Goal: Contribute content

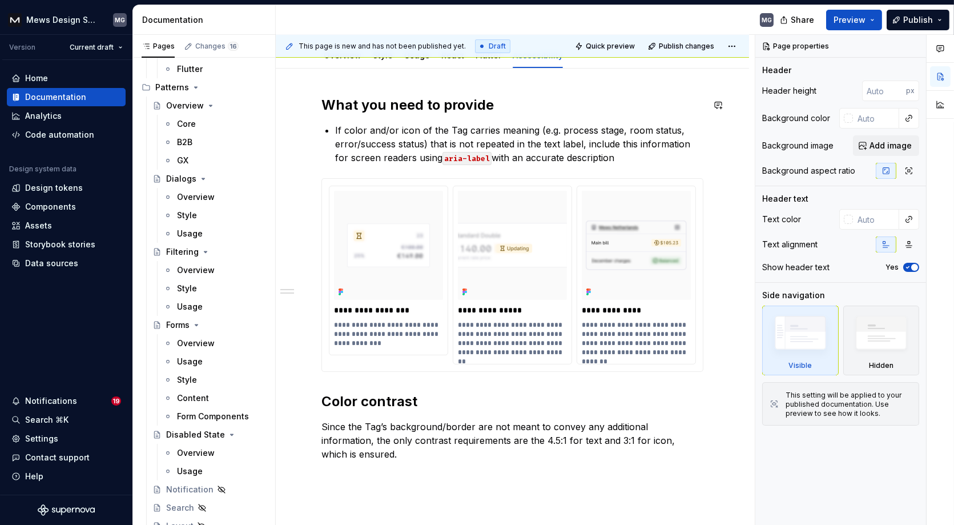
scroll to position [186, 0]
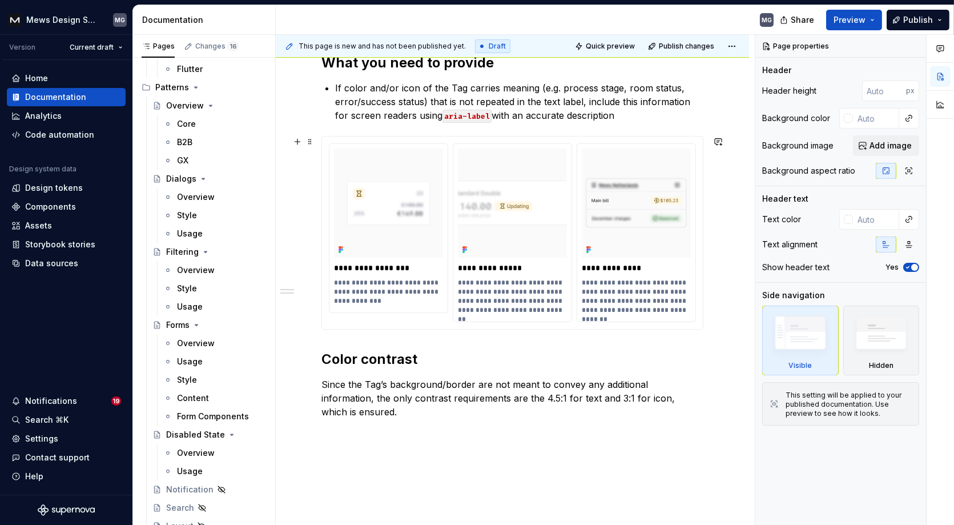
click at [356, 338] on div "**********" at bounding box center [512, 260] width 382 height 413
type textarea "*"
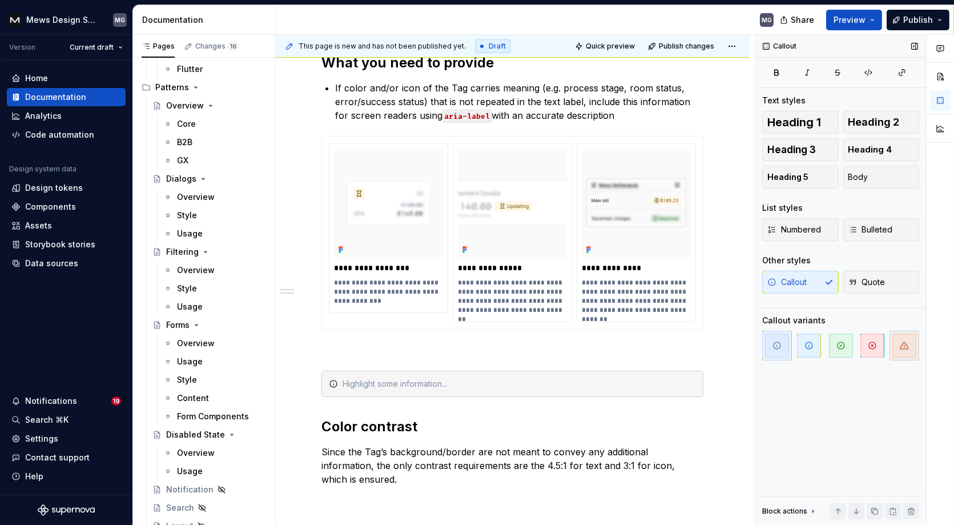
click at [907, 349] on span "button" at bounding box center [904, 345] width 24 height 24
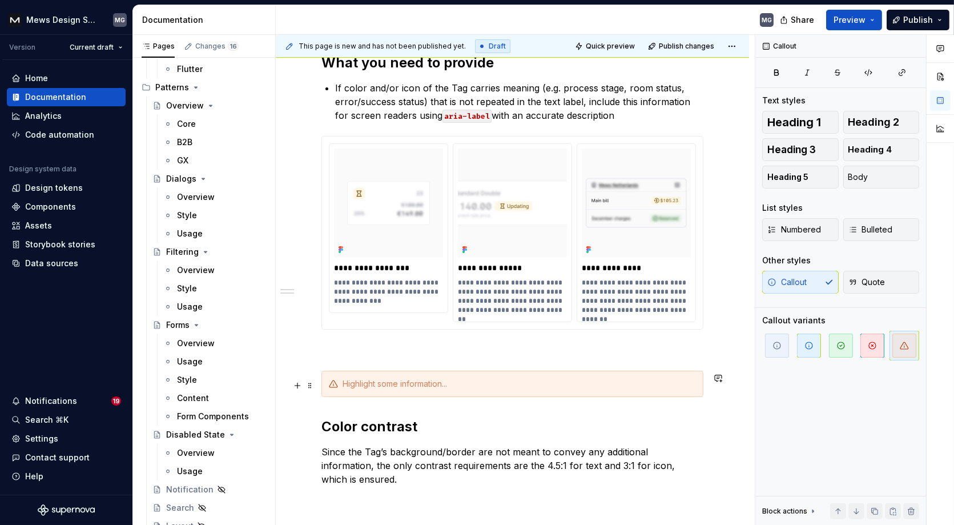
click at [373, 381] on div at bounding box center [518, 383] width 353 height 11
click at [480, 387] on div "Showing tooltip when hovering on teh Tag" at bounding box center [518, 383] width 353 height 11
click at [536, 382] on div "Showing tooltip when hovering on the Tag" at bounding box center [518, 383] width 353 height 11
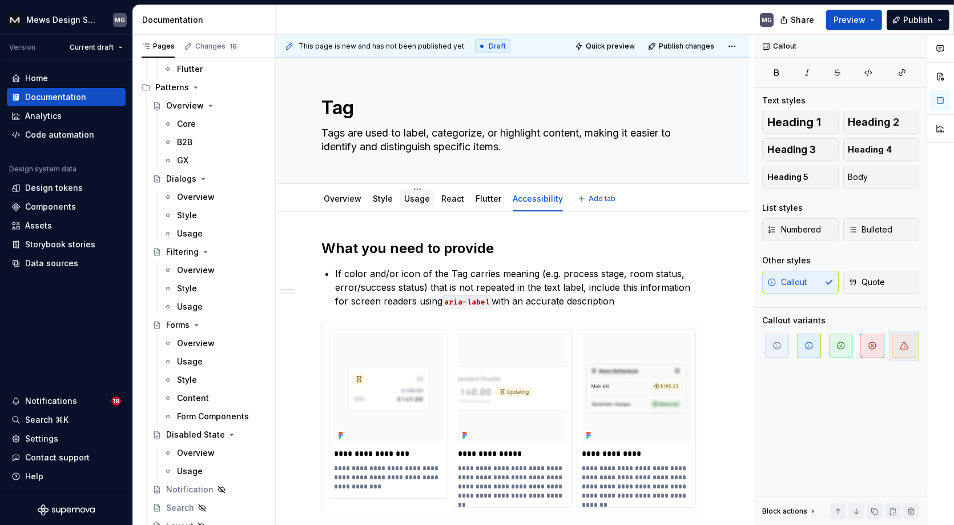
click at [413, 198] on link "Usage" at bounding box center [417, 198] width 26 height 10
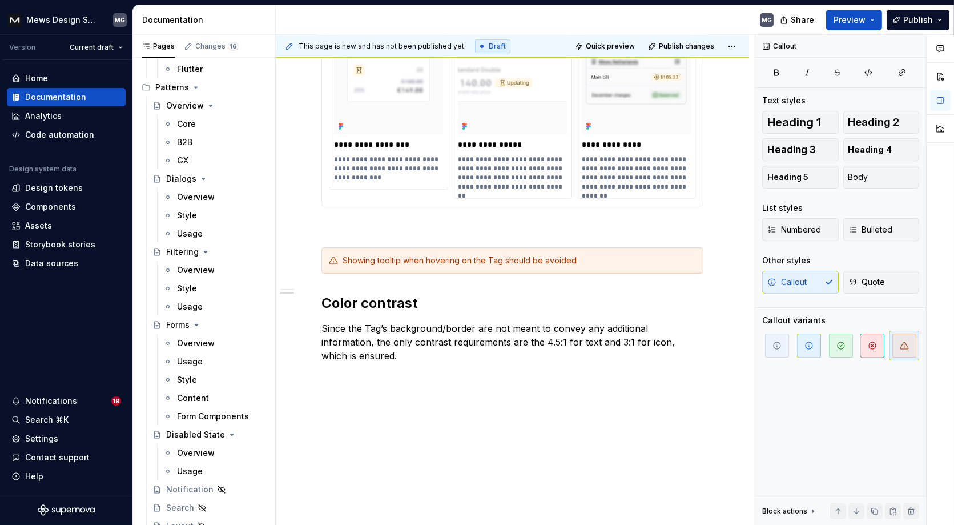
scroll to position [299, 0]
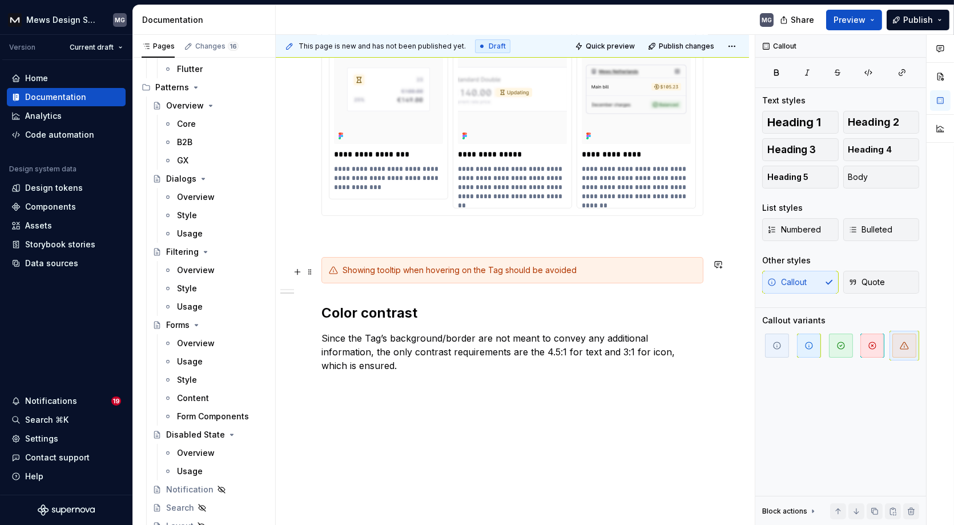
click at [590, 268] on div "Showing tooltip when hovering on the Tag should be avoided" at bounding box center [518, 269] width 353 height 11
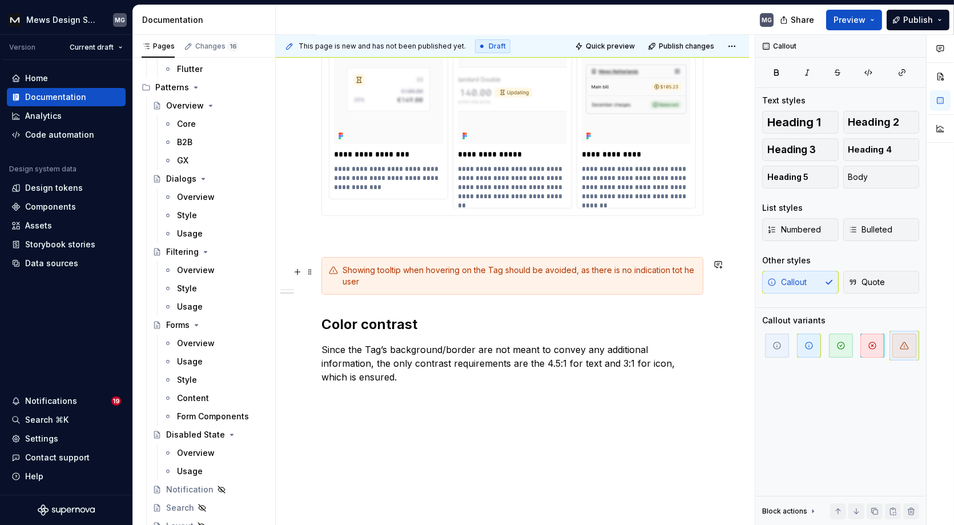
click at [680, 269] on div "Showing tooltip when hovering on the Tag should be avoided, as there is no indi…" at bounding box center [518, 275] width 353 height 23
click at [592, 285] on div "Showing tooltip when hovering on the Tag should be avoided, as there is no indi…" at bounding box center [518, 275] width 353 height 23
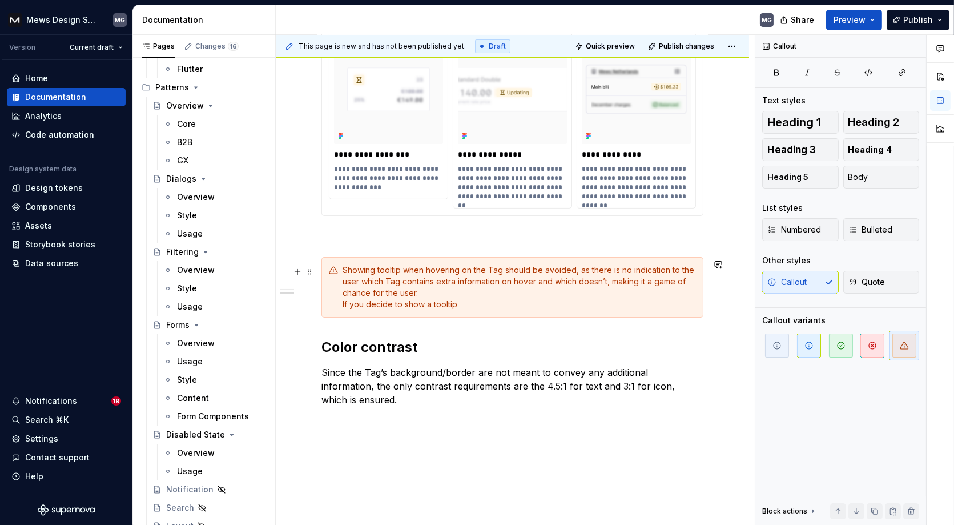
click at [365, 308] on div "Showing tooltip when hovering on the Tag should be avoided, as there is no indi…" at bounding box center [518, 287] width 353 height 46
click at [473, 305] on div "Showing tooltip when hovering on the Tag should be avoided, as there is no indi…" at bounding box center [518, 287] width 353 height 46
click at [366, 306] on div "Showing tooltip when hovering on the Tag should be avoided, as there is no indi…" at bounding box center [518, 287] width 353 height 46
click at [503, 306] on div "Showing tooltip when hovering on the Tag should be avoided, as there is no indi…" at bounding box center [518, 287] width 353 height 46
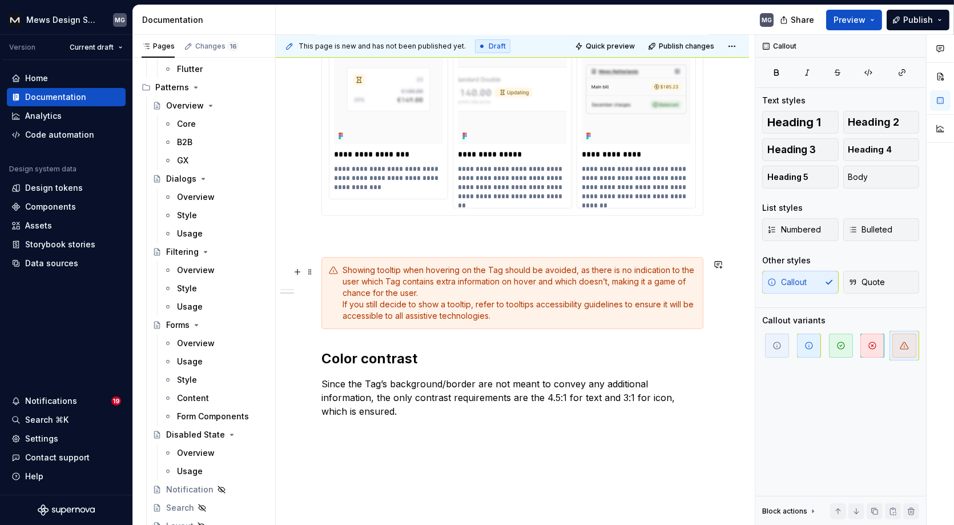
click at [506, 318] on div "Showing tooltip when hovering on the Tag should be avoided, as there is no indi…" at bounding box center [518, 292] width 353 height 57
drag, startPoint x: 499, startPoint y: 316, endPoint x: 340, endPoint y: 273, distance: 164.9
click at [340, 273] on div "Showing tooltip when hovering on the Tag should be avoided, as there is no indi…" at bounding box center [512, 293] width 382 height 72
click at [451, 301] on div "Showing tooltip when hovering on the Tag should be avoided, as there is no indi…" at bounding box center [518, 292] width 353 height 57
click at [449, 293] on div "Showing tooltip when hovering on the Tag should be avoided, as there is no indi…" at bounding box center [518, 292] width 353 height 57
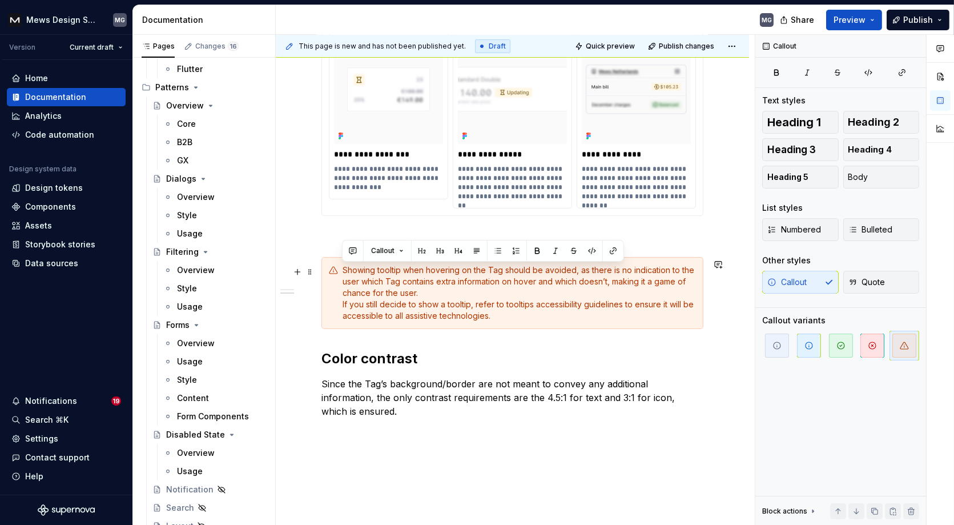
click at [442, 283] on div "Showing tooltip when hovering on the Tag should be avoided, as there is no indi…" at bounding box center [518, 292] width 353 height 57
click at [419, 284] on div "Showing tooltip when hovering on the Tag should be avoided, as there is no indi…" at bounding box center [518, 292] width 353 height 57
click at [366, 303] on div "Showing tooltip when hovering on the Tag should be avoided, as there is no indi…" at bounding box center [518, 292] width 353 height 57
click at [335, 303] on div "Showing tooltip when hovering on the Tag should be avoided, as there is no indi…" at bounding box center [512, 293] width 382 height 72
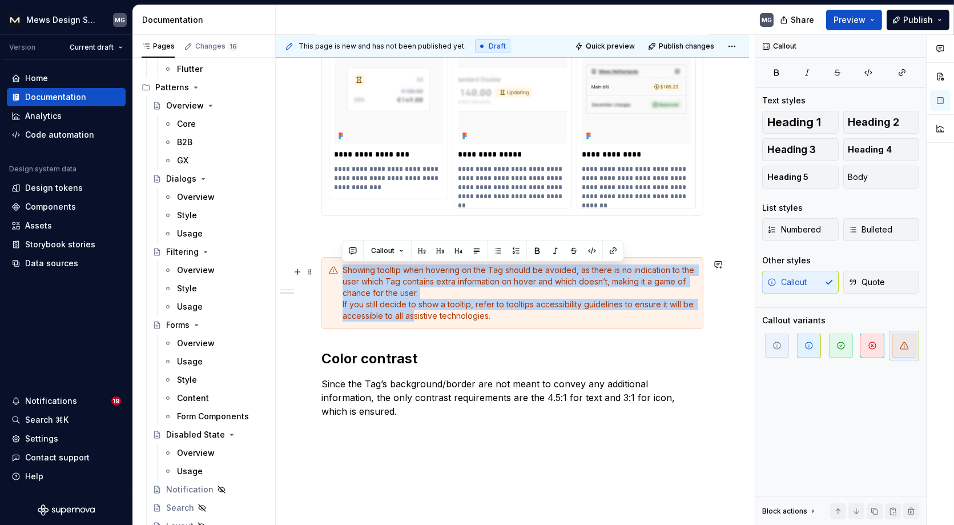
drag, startPoint x: 342, startPoint y: 271, endPoint x: 416, endPoint y: 318, distance: 88.0
click at [416, 318] on div "Showing tooltip when hovering on the Tag should be avoided, as there is no indi…" at bounding box center [518, 292] width 353 height 57
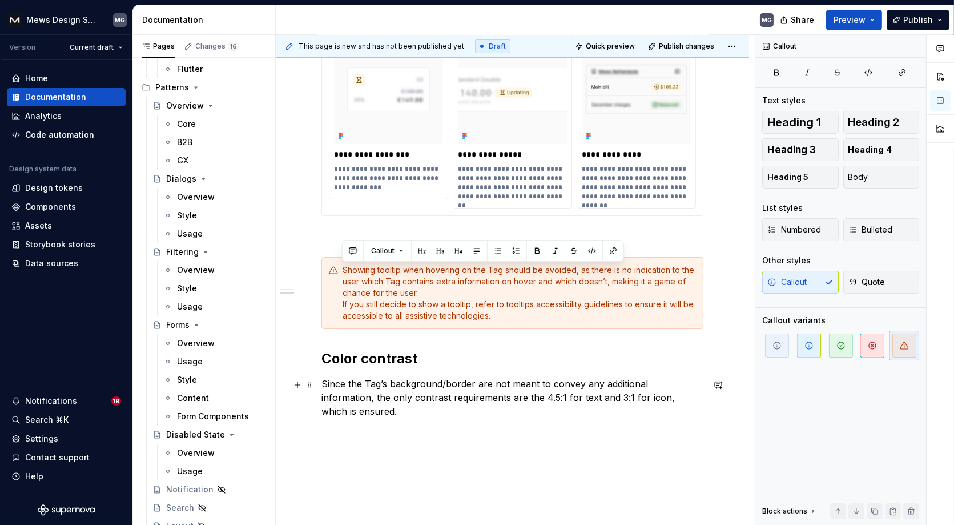
click at [348, 404] on p "Since the Tag’s background/border are not meant to convey any additional inform…" at bounding box center [512, 411] width 382 height 68
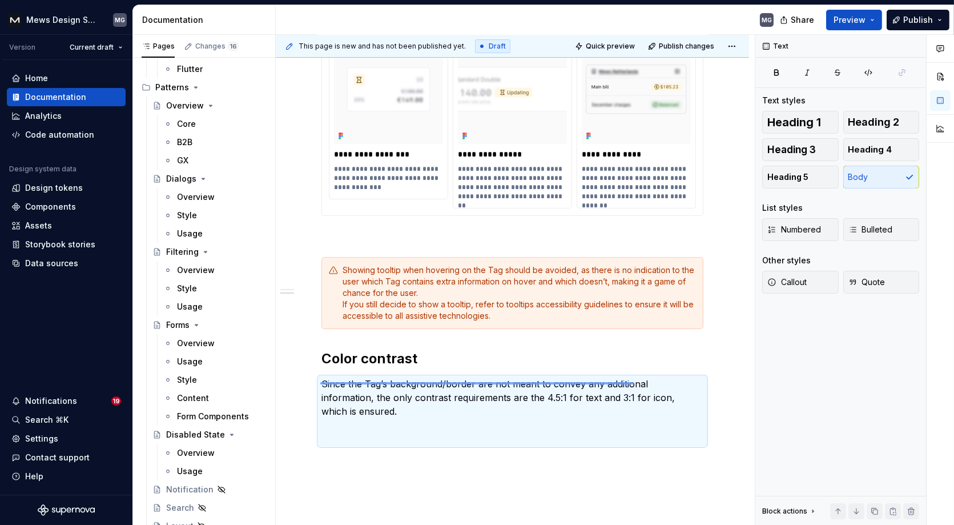
drag, startPoint x: 634, startPoint y: 382, endPoint x: 659, endPoint y: 382, distance: 25.7
click at [659, 382] on div "**********" at bounding box center [515, 280] width 479 height 490
click at [446, 394] on p "Since the Tag’s background/border are not meant to convey any additional inform…" at bounding box center [512, 411] width 382 height 68
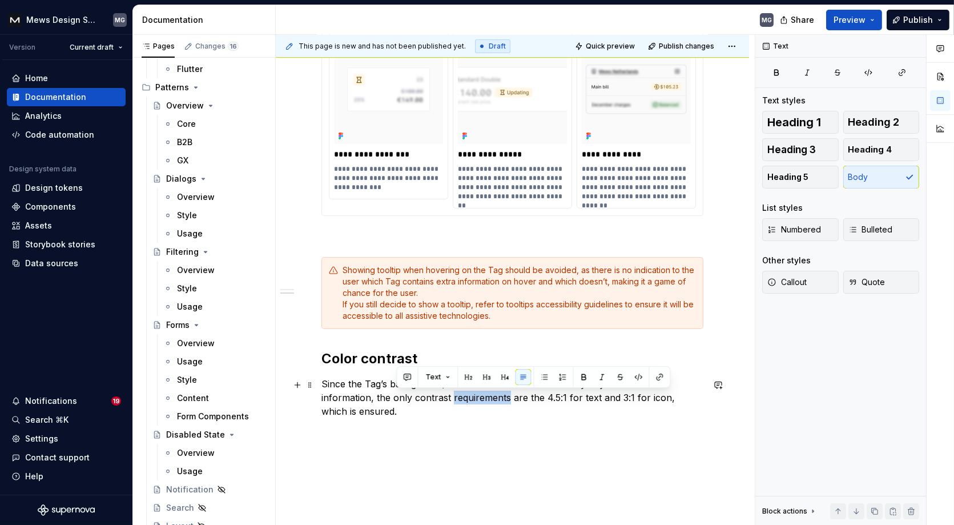
click at [446, 394] on p "Since the Tag’s background/border are not meant to convey any additional inform…" at bounding box center [512, 411] width 382 height 68
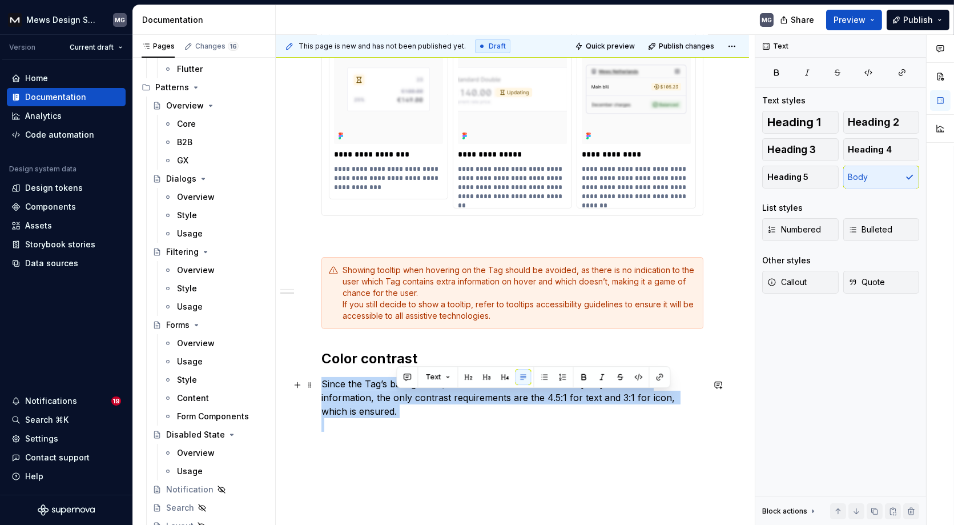
click at [446, 394] on p "Since the Tag’s background/border are not meant to convey any additional inform…" at bounding box center [512, 411] width 382 height 68
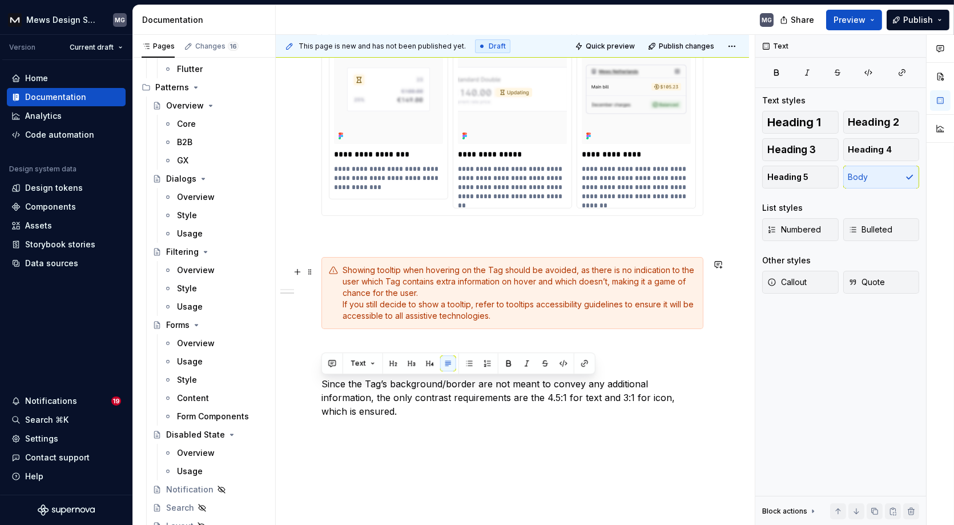
click at [449, 297] on div "Showing tooltip when hovering on the Tag should be avoided, as there is no indi…" at bounding box center [518, 292] width 353 height 57
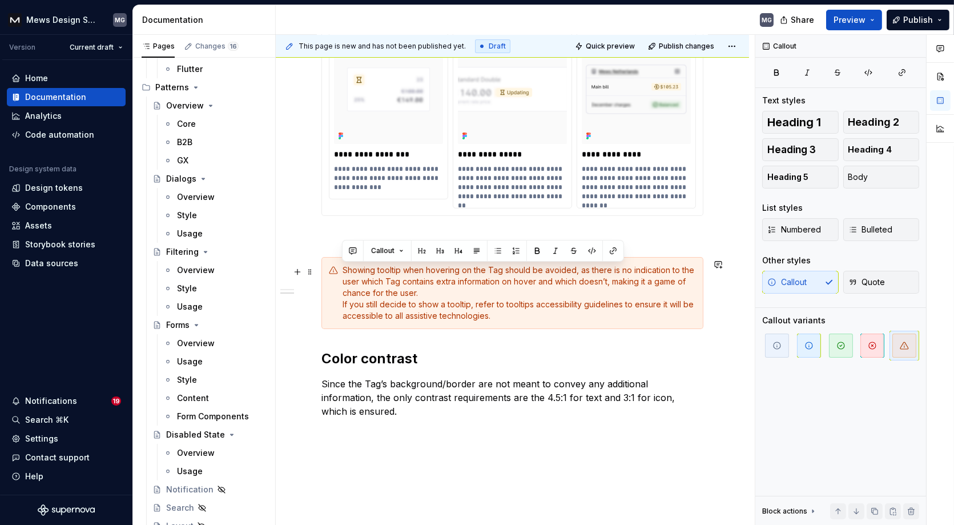
drag, startPoint x: 503, startPoint y: 317, endPoint x: 341, endPoint y: 273, distance: 168.1
click at [341, 273] on div "Showing tooltip when hovering on the Tag should be avoided, as there is no indi…" at bounding box center [512, 293] width 382 height 72
copy div "Showing tooltip when hovering on the Tag should be avoided, as there is no indi…"
click at [321, 256] on div "**********" at bounding box center [512, 203] width 382 height 526
type textarea "*"
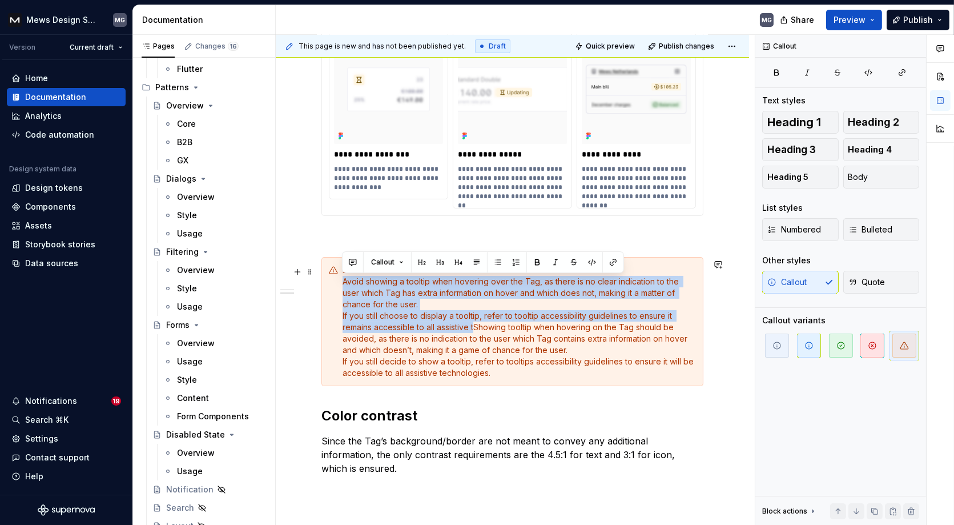
drag, startPoint x: 343, startPoint y: 283, endPoint x: 473, endPoint y: 328, distance: 137.5
click at [473, 328] on div "such a case. Avoid showing a tooltip when hovering over the Tag, as there is no…" at bounding box center [518, 321] width 353 height 114
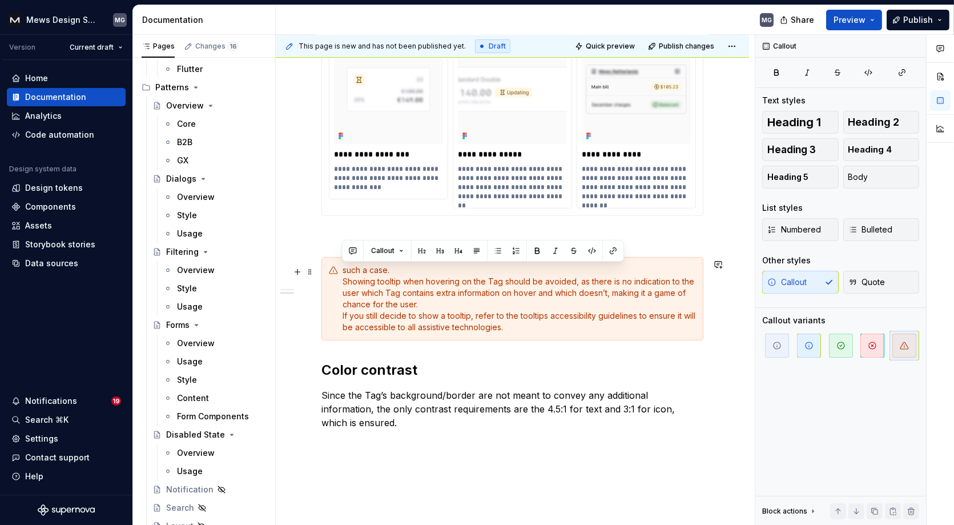
drag, startPoint x: 343, startPoint y: 269, endPoint x: 526, endPoint y: 335, distance: 194.6
click at [526, 335] on div "such a case. Showing tooltip when hovering on the Tag should be avoided, as the…" at bounding box center [512, 298] width 382 height 83
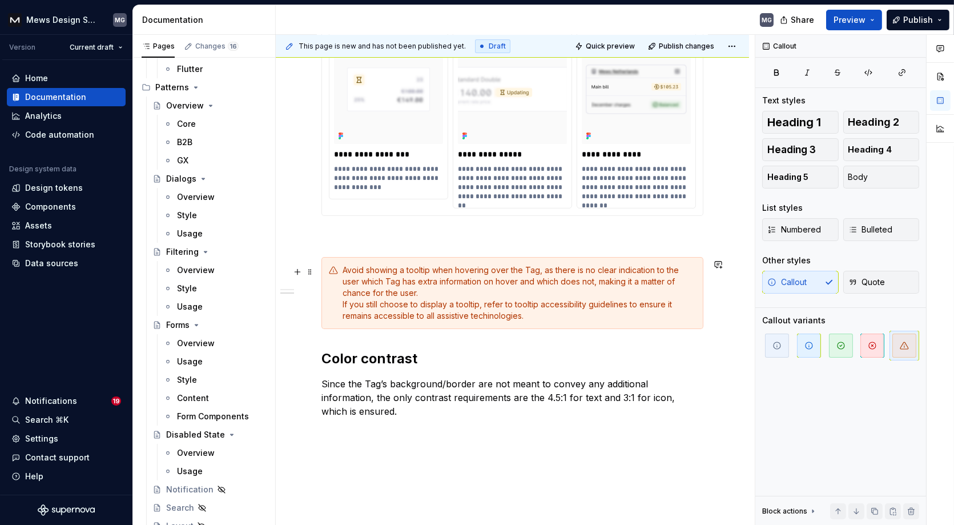
click at [497, 320] on div "Avoid showing a tooltip when hovering over the Tag, as there is no clear indica…" at bounding box center [518, 292] width 353 height 57
click at [525, 305] on div "Avoid showing a tooltip when hovering over the Tag, as there is no clear indica…" at bounding box center [518, 292] width 353 height 57
click at [525, 281] on div "Avoid showing a tooltip when hovering over the Tag, as there is no clear indica…" at bounding box center [518, 292] width 353 height 57
click at [510, 315] on div "Avoid showing a tooltip when hovering over the Tag, as there is no clear indica…" at bounding box center [518, 292] width 353 height 57
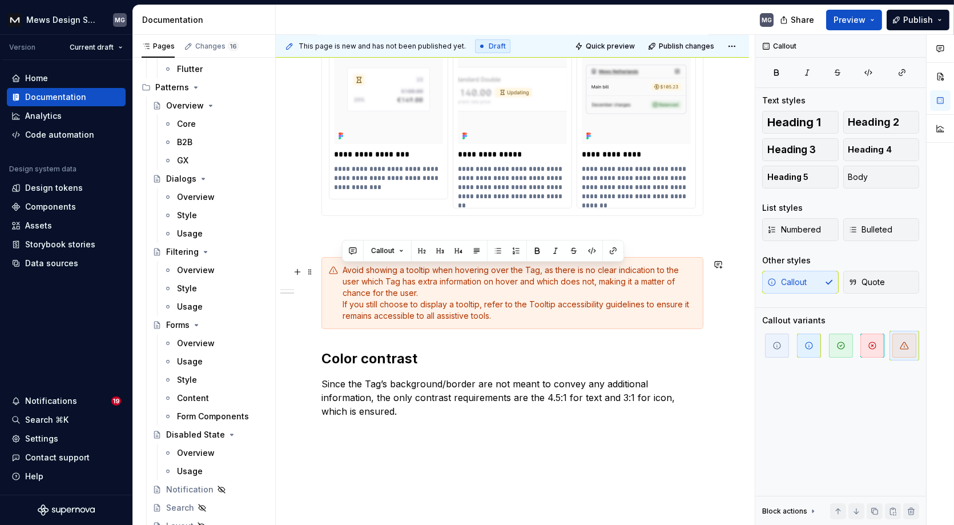
drag, startPoint x: 505, startPoint y: 316, endPoint x: 341, endPoint y: 273, distance: 169.5
click at [342, 273] on div "Avoid showing a tooltip when hovering over the Tag, as there is no clear indica…" at bounding box center [518, 292] width 353 height 57
click at [322, 252] on div "**********" at bounding box center [512, 203] width 382 height 526
click at [476, 286] on div "Avoid showing a tooltip when hovering over the Tag, as there is no clear indica…" at bounding box center [518, 292] width 353 height 57
click at [443, 271] on div "Avoid showing a tooltip when hovering over the Tag, as there is no clear indica…" at bounding box center [518, 292] width 353 height 57
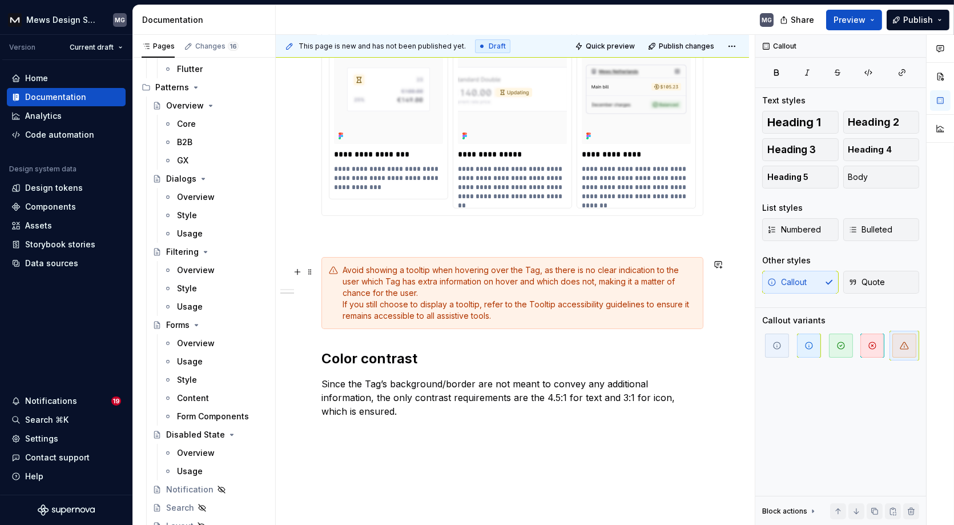
click at [497, 271] on div "Avoid showing a tooltip when hovering over the Tag, as there is no clear indica…" at bounding box center [518, 292] width 353 height 57
click at [670, 284] on div "Avoid showing a tooltip when hovering on the Tag, as there is no clear indicati…" at bounding box center [518, 292] width 353 height 57
click at [611, 291] on div "Avoid showing a tooltip when hovering on the Tag, as there is no clear indicati…" at bounding box center [518, 292] width 353 height 57
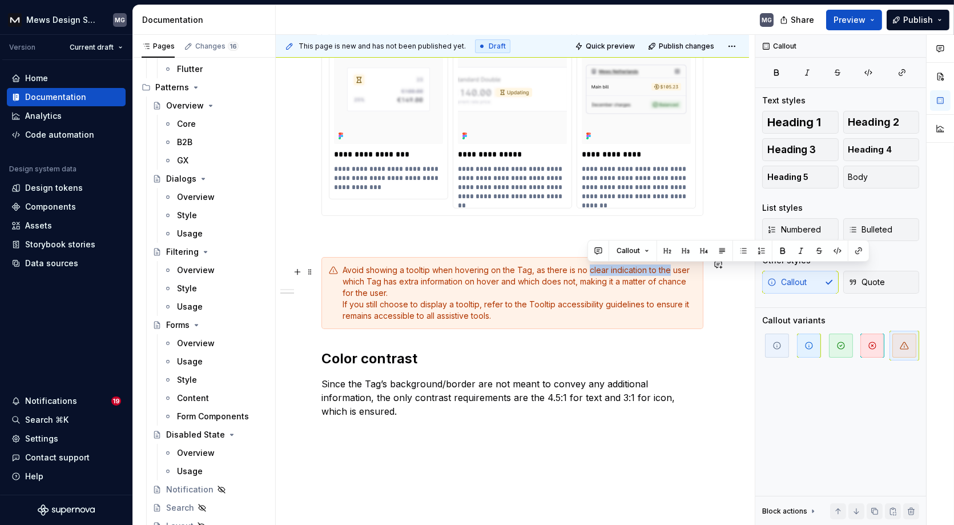
drag, startPoint x: 667, startPoint y: 271, endPoint x: 588, endPoint y: 272, distance: 78.8
click at [588, 272] on div "Avoid showing a tooltip when hovering on the Tag, as there is no clear indicati…" at bounding box center [518, 292] width 353 height 57
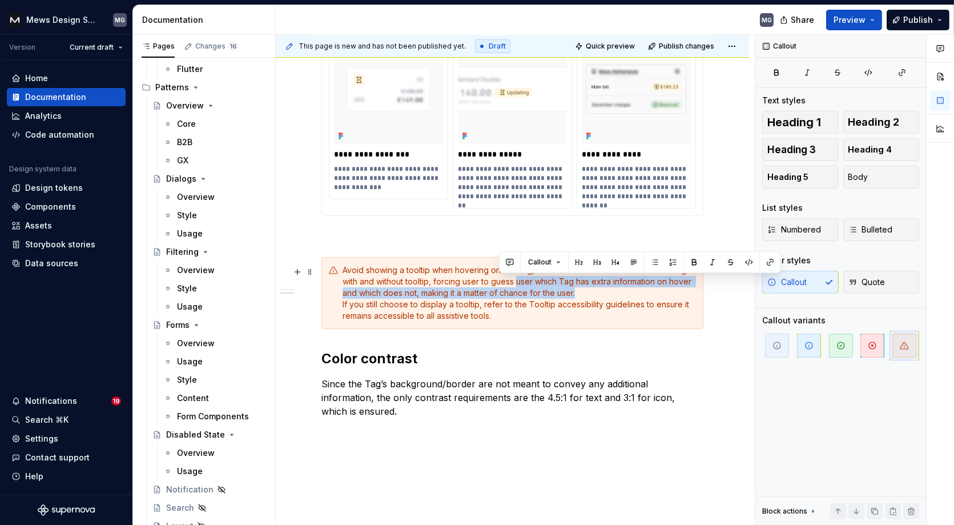
drag, startPoint x: 499, startPoint y: 283, endPoint x: 588, endPoint y: 292, distance: 89.5
click at [588, 292] on div "Avoid showing a tooltip when hovering on the Tag, as there is no difference bet…" at bounding box center [518, 292] width 353 height 57
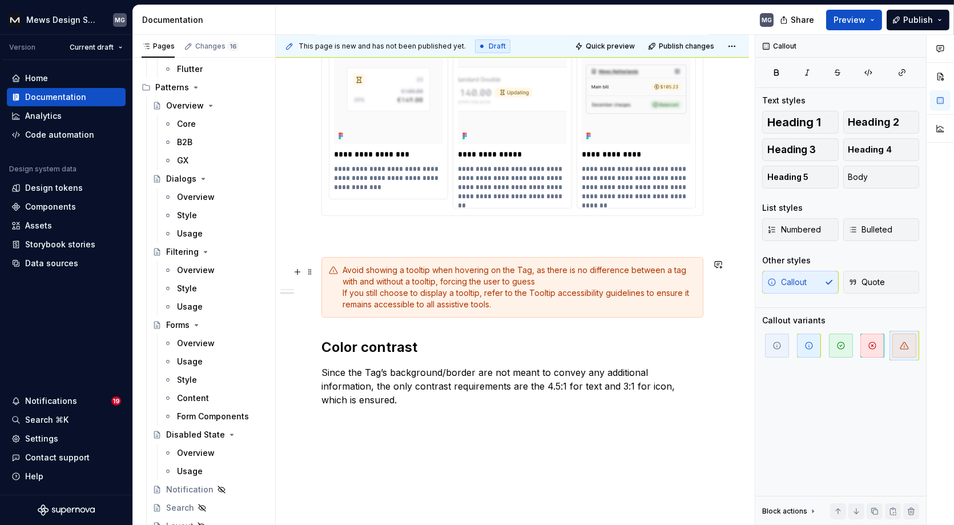
click at [522, 280] on div "Avoid showing a tooltip when hovering on the Tag, as there is no difference bet…" at bounding box center [518, 287] width 353 height 46
click at [424, 282] on div "Avoid showing a tooltip when hovering on the Tag, as there is no difference bet…" at bounding box center [518, 287] width 353 height 46
click at [588, 271] on div "Avoid showing a tooltip when hovering on the Tag, as there is no difference bet…" at bounding box center [518, 287] width 353 height 46
click at [562, 281] on div "Avoid showing a tooltip when hovering on the Tag, as there is no visual differe…" at bounding box center [518, 287] width 353 height 46
click at [527, 283] on div "Avoid showing a tooltip when hovering on the Tag, as there is no visual differe…" at bounding box center [518, 287] width 353 height 46
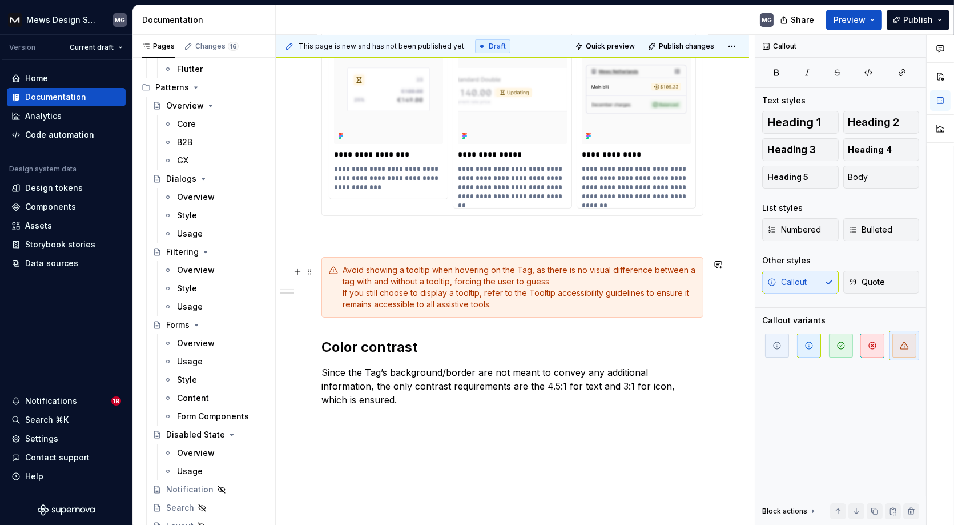
click at [560, 283] on div "Avoid showing a tooltip when hovering on the Tag, as there is no visual differe…" at bounding box center [518, 287] width 353 height 46
click at [528, 293] on div "Avoid showing a tooltip when hovering on the Tag, as there is no visual differe…" at bounding box center [518, 287] width 353 height 46
click at [553, 293] on div "Avoid showing a tooltip when hovering on the Tag, as there is no visual differe…" at bounding box center [518, 287] width 353 height 46
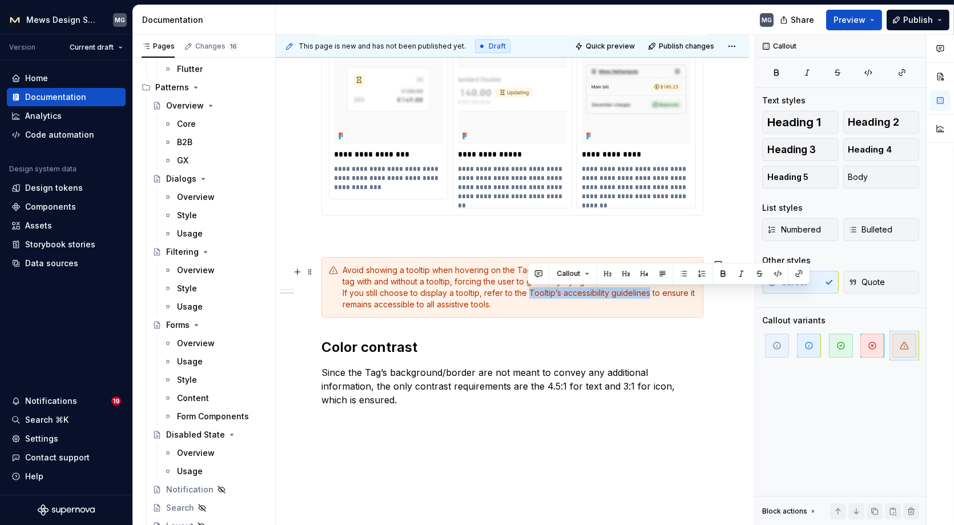
drag, startPoint x: 528, startPoint y: 292, endPoint x: 649, endPoint y: 296, distance: 121.1
click at [649, 296] on div "Avoid showing a tooltip when hovering on the Tag, as there is no visual differe…" at bounding box center [518, 287] width 353 height 46
click at [800, 272] on button "button" at bounding box center [799, 273] width 16 height 16
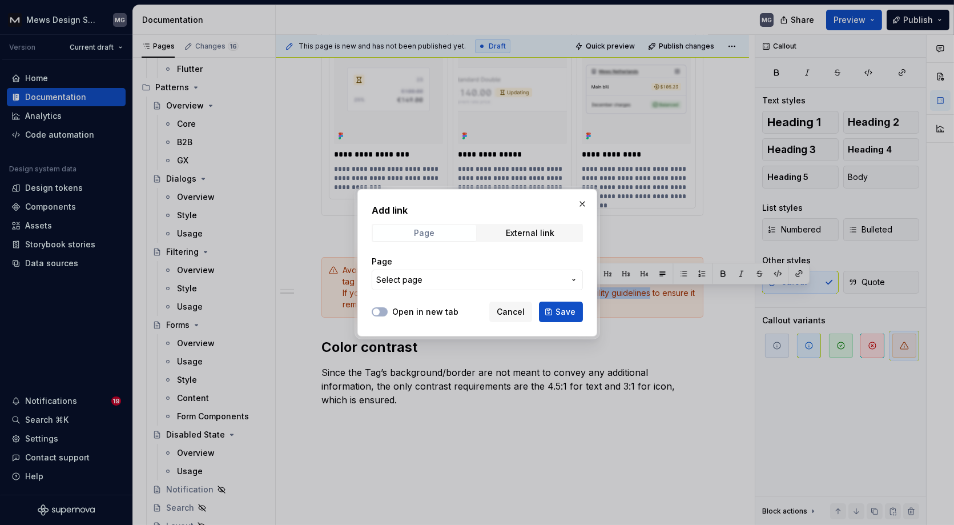
click at [443, 238] on span "Page" at bounding box center [424, 233] width 103 height 16
click at [445, 279] on span "Select page" at bounding box center [470, 279] width 188 height 11
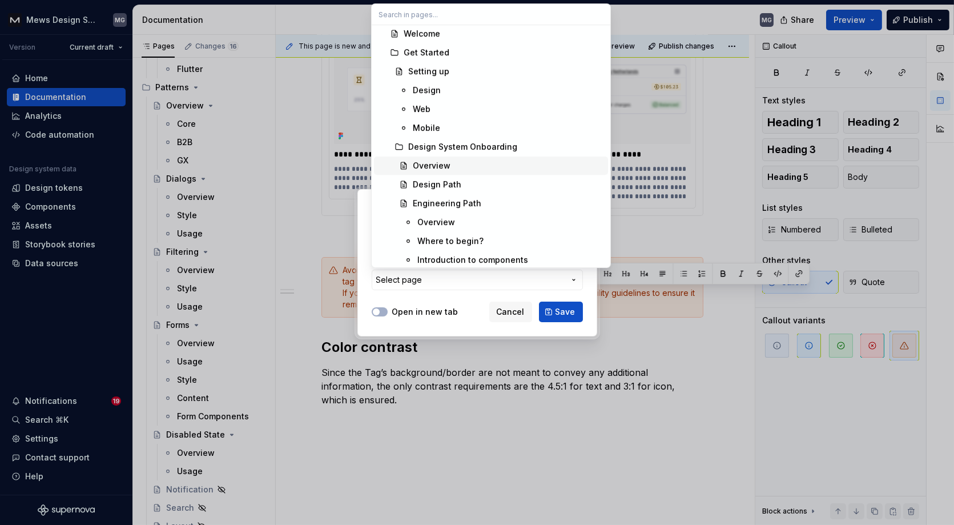
scroll to position [23, 0]
type input "toolt"
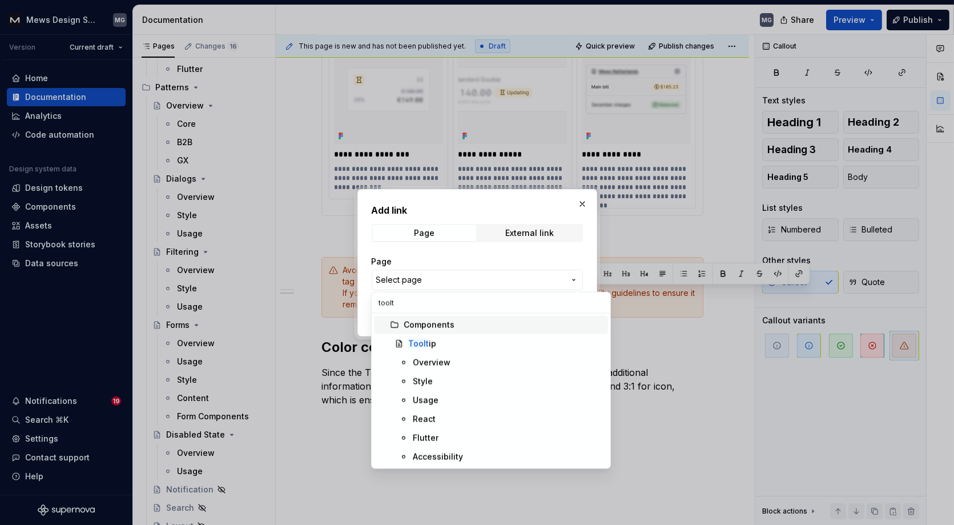
scroll to position [0, 0]
click at [469, 447] on span "Accessibility" at bounding box center [491, 456] width 234 height 18
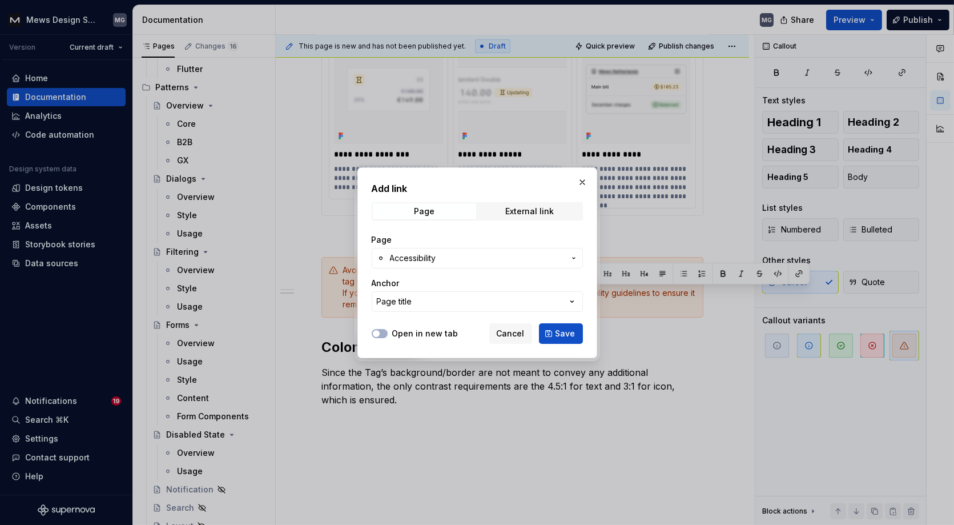
click at [423, 336] on label "Open in new tab" at bounding box center [425, 333] width 66 height 11
click at [388, 336] on button "Open in new tab" at bounding box center [380, 333] width 16 height 9
click at [567, 332] on span "Save" at bounding box center [565, 333] width 20 height 11
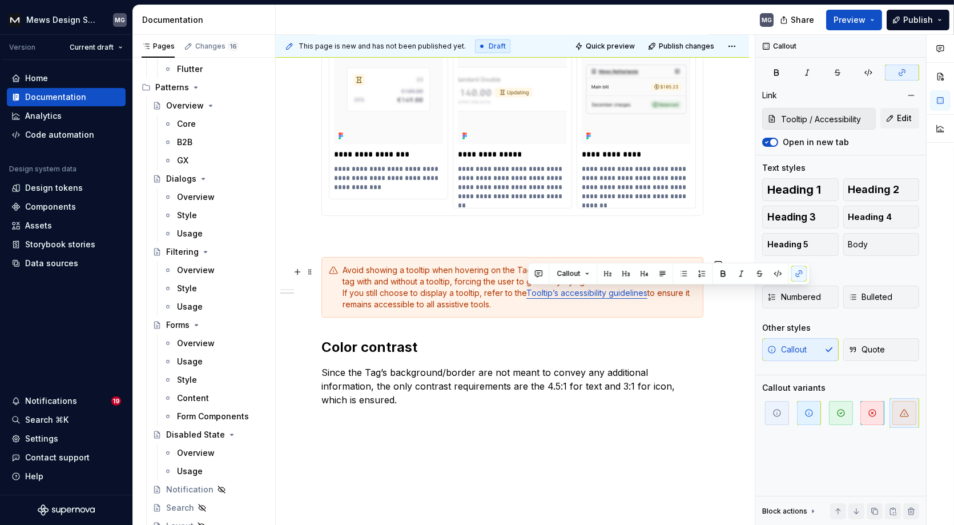
click at [600, 307] on div "Avoid showing a tooltip when hovering on the Tag, as there is no visual differe…" at bounding box center [518, 287] width 353 height 46
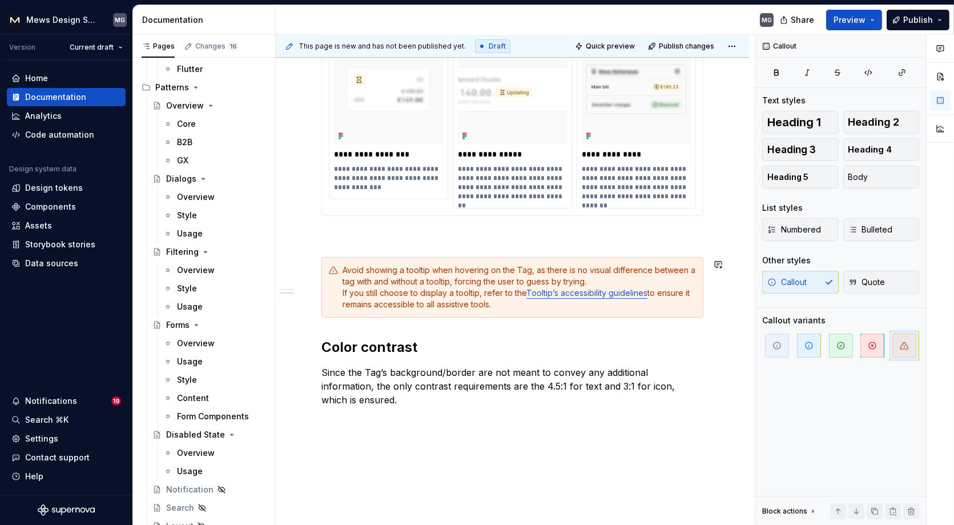
click at [416, 328] on div "**********" at bounding box center [512, 197] width 382 height 514
click at [482, 303] on div "Avoid showing a tooltip when hovering on the Tag, as there is no visual differe…" at bounding box center [518, 287] width 353 height 46
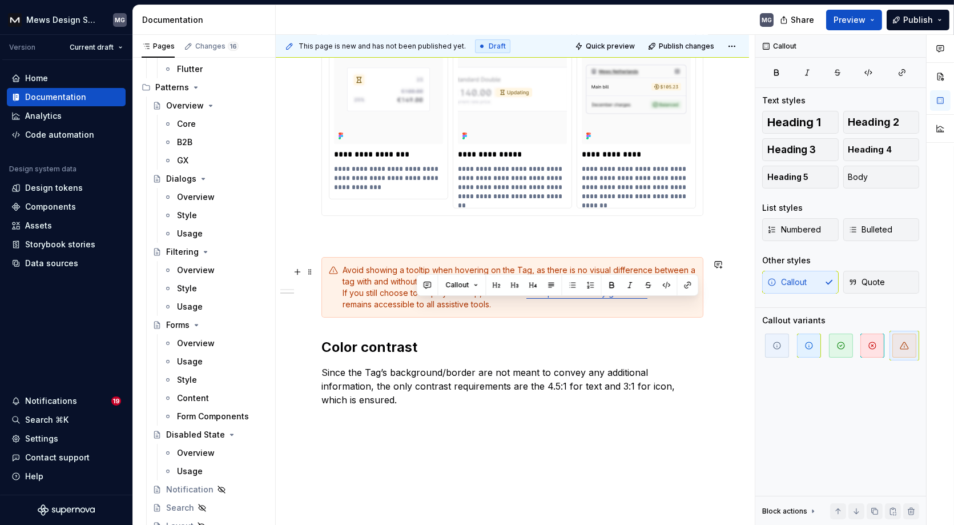
drag, startPoint x: 509, startPoint y: 308, endPoint x: 416, endPoint y: 306, distance: 92.5
click at [416, 306] on div "Avoid showing a tooltip when hovering on the Tag, as there is no visual differe…" at bounding box center [518, 287] width 353 height 46
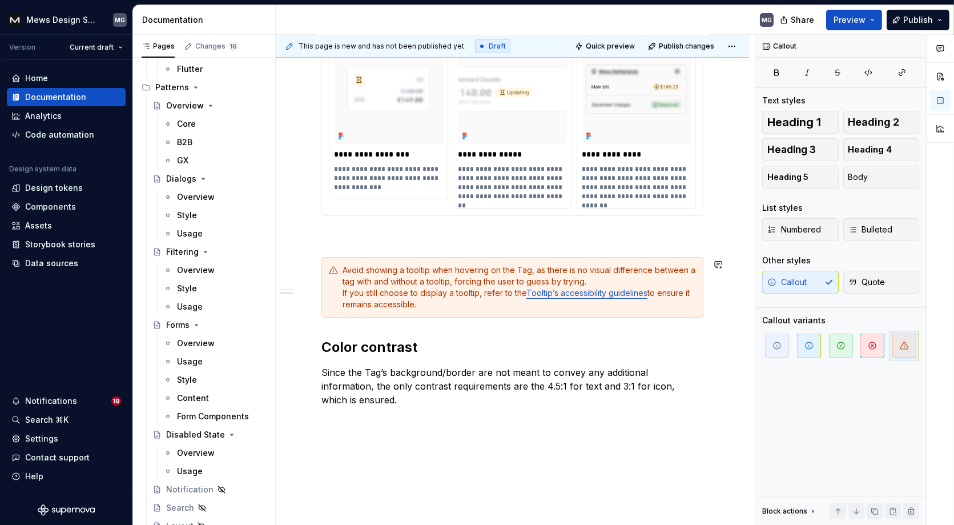
click at [305, 336] on div "**********" at bounding box center [512, 269] width 473 height 713
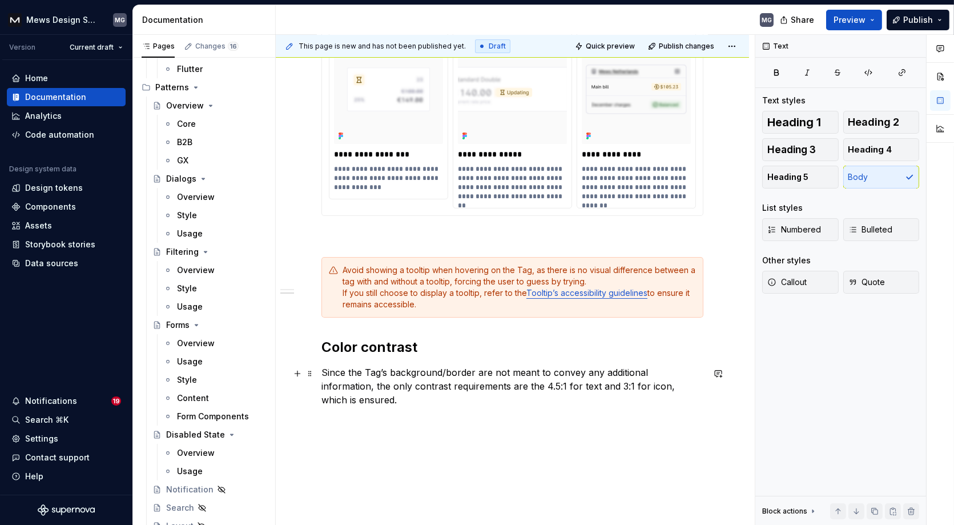
click at [443, 370] on p "Since the Tag’s background/border are not meant to convey any additional inform…" at bounding box center [512, 399] width 382 height 68
click at [695, 43] on span "Publish changes" at bounding box center [686, 46] width 55 height 9
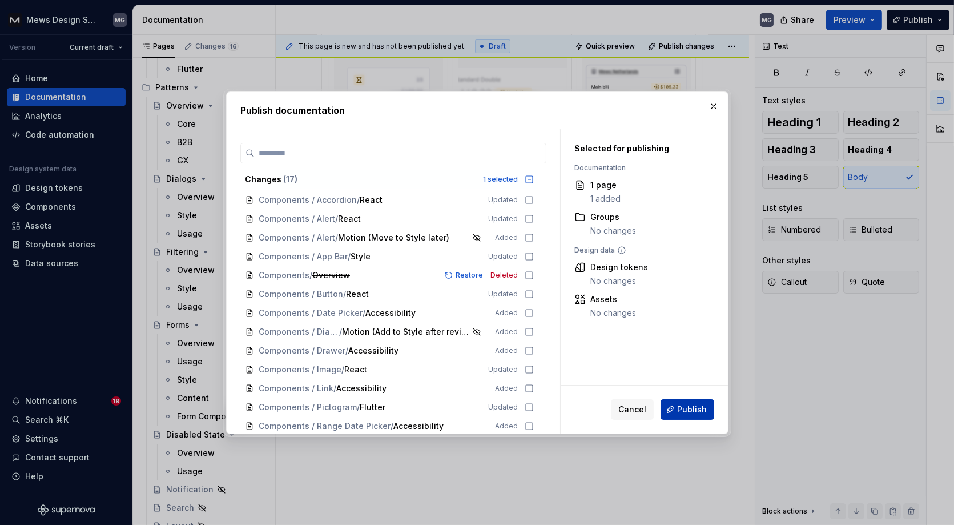
click at [679, 417] on button "Publish" at bounding box center [687, 409] width 54 height 21
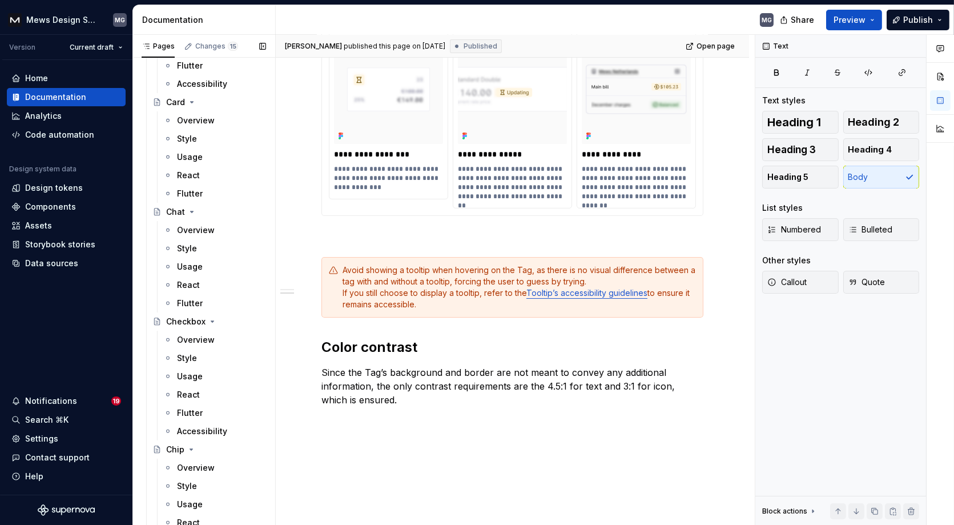
scroll to position [2167, 0]
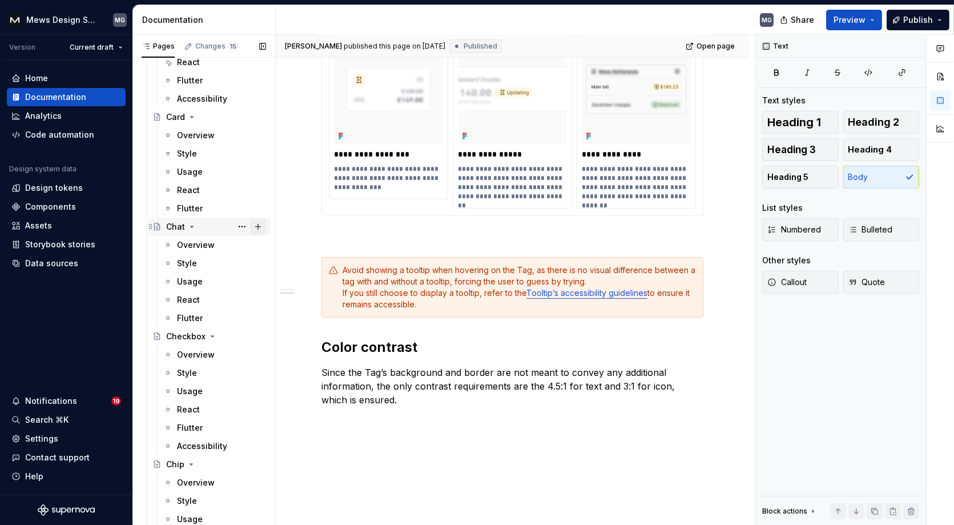
click at [261, 224] on button "Page tree" at bounding box center [258, 227] width 16 height 16
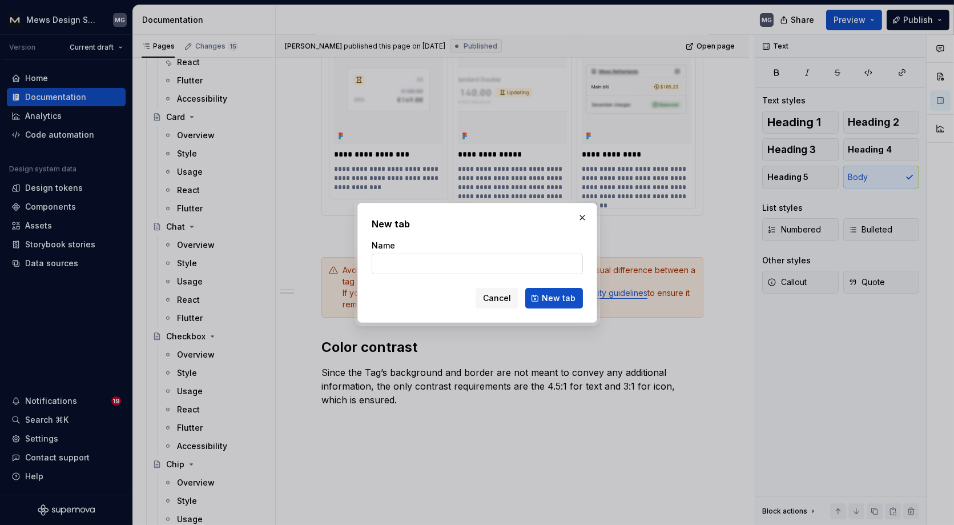
type textarea "*"
type input "Accessibility"
click at [563, 296] on span "New tab" at bounding box center [559, 297] width 34 height 11
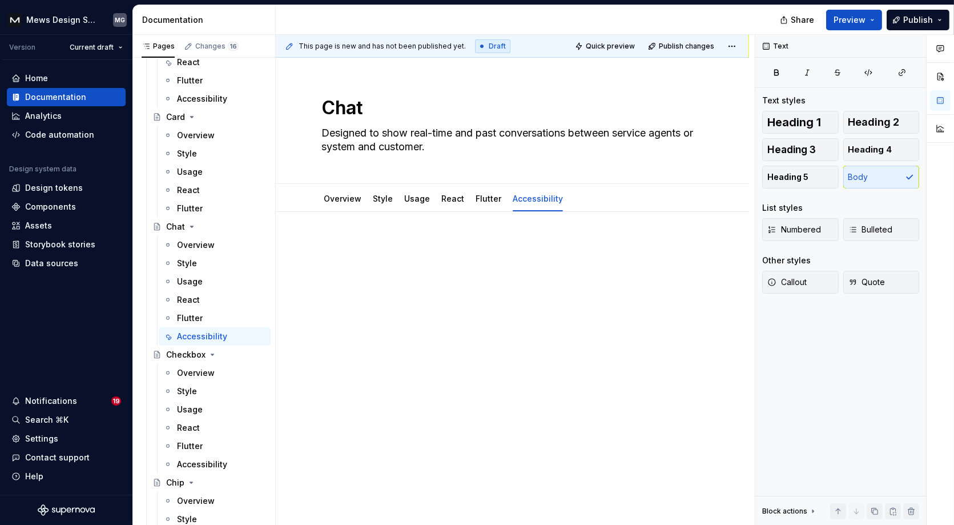
type textarea "*"
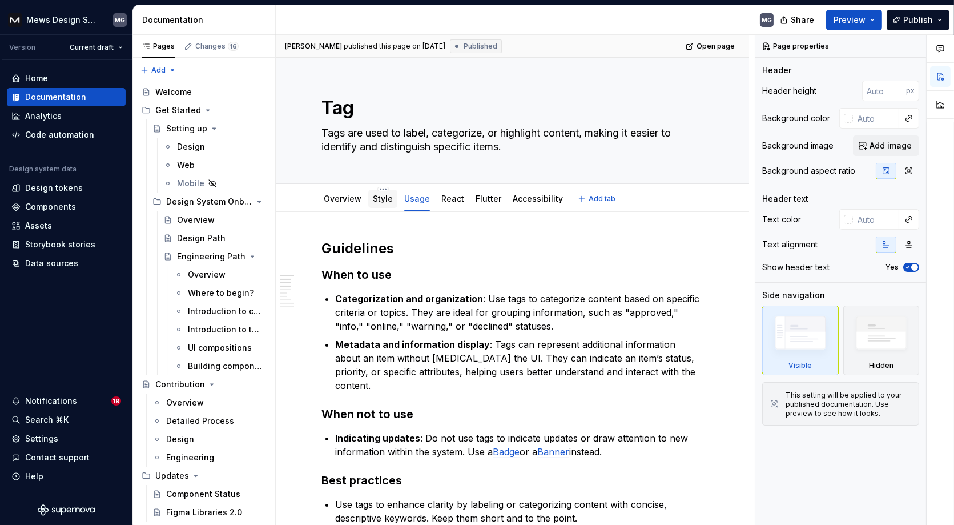
click at [376, 202] on link "Style" at bounding box center [383, 198] width 20 height 10
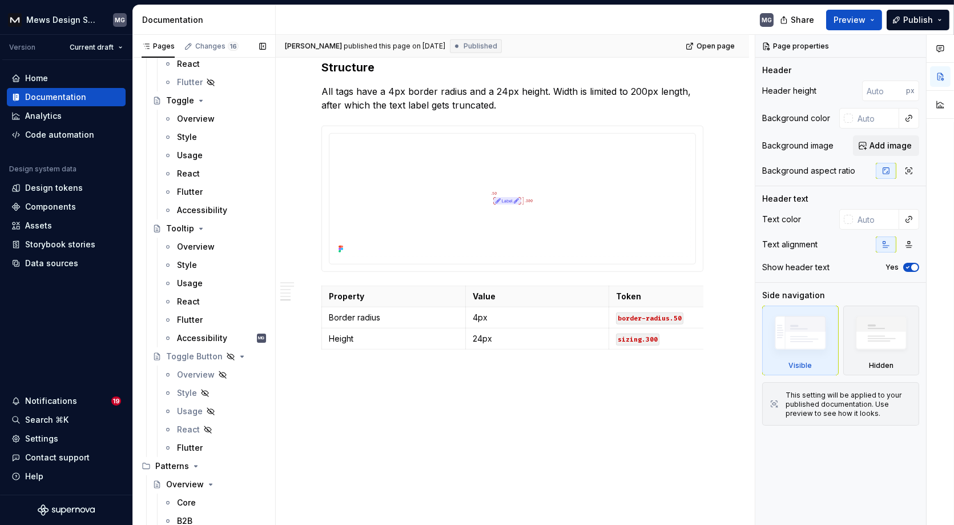
scroll to position [7668, 0]
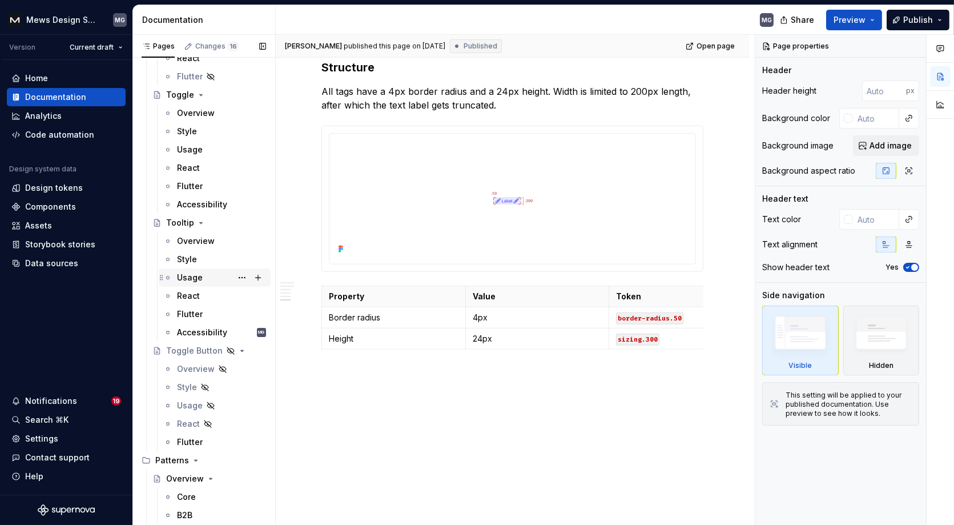
click at [186, 280] on div "Usage" at bounding box center [190, 277] width 26 height 11
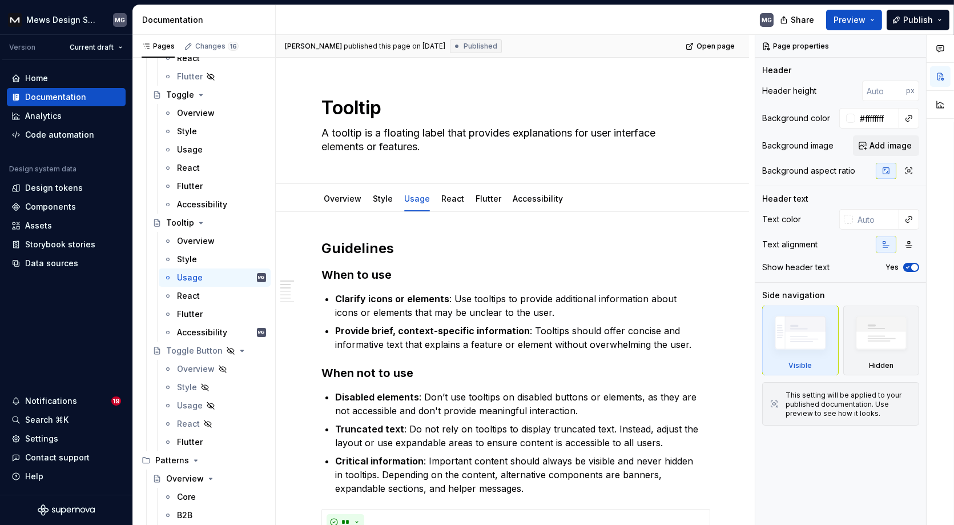
type textarea "*"
